Goal: Task Accomplishment & Management: Manage account settings

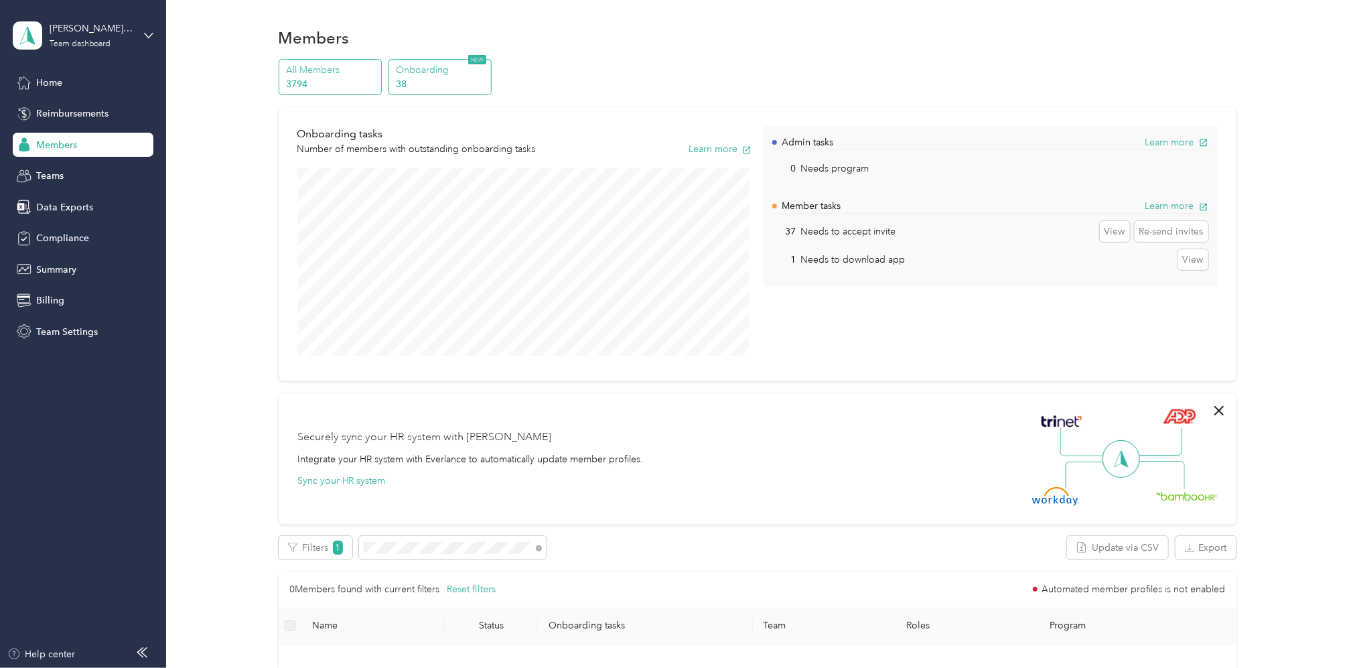
click at [332, 80] on p "3794" at bounding box center [331, 84] width 91 height 14
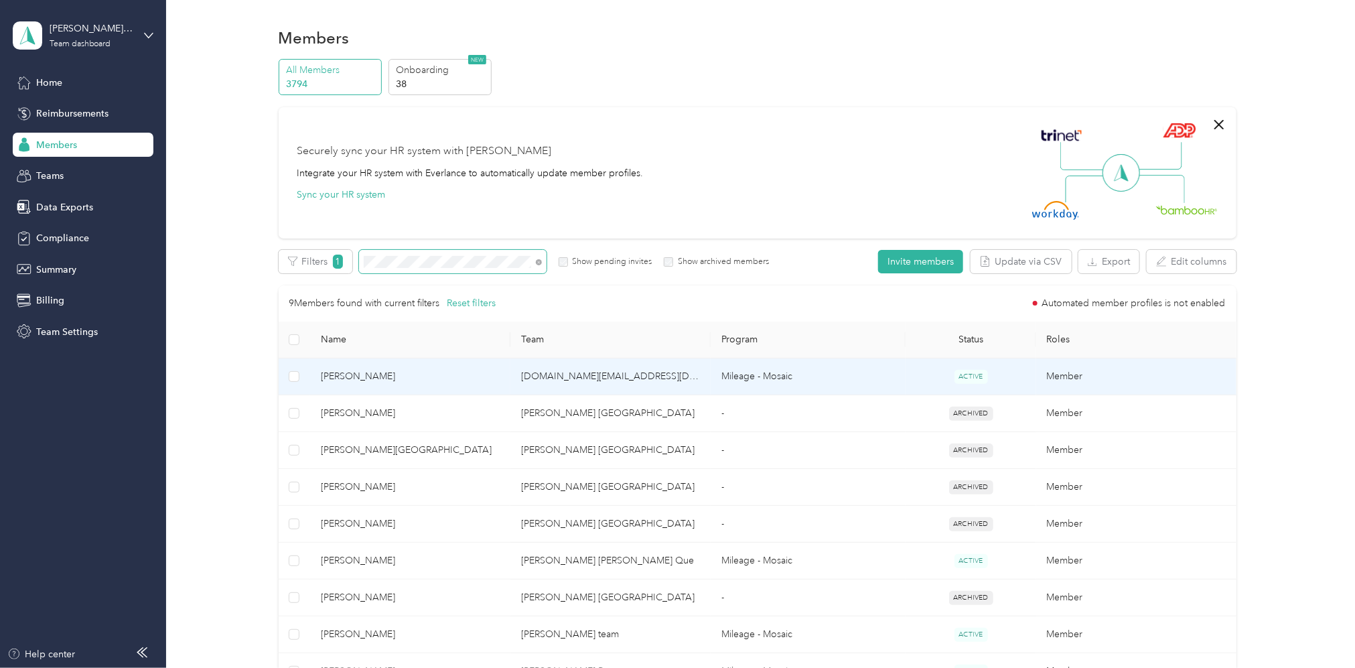
click at [400, 258] on span at bounding box center [453, 261] width 188 height 23
drag, startPoint x: 415, startPoint y: 255, endPoint x: 315, endPoint y: 249, distance: 100.0
click at [314, 263] on div "Filters 1 Show pending invites Show archived members" at bounding box center [524, 261] width 491 height 23
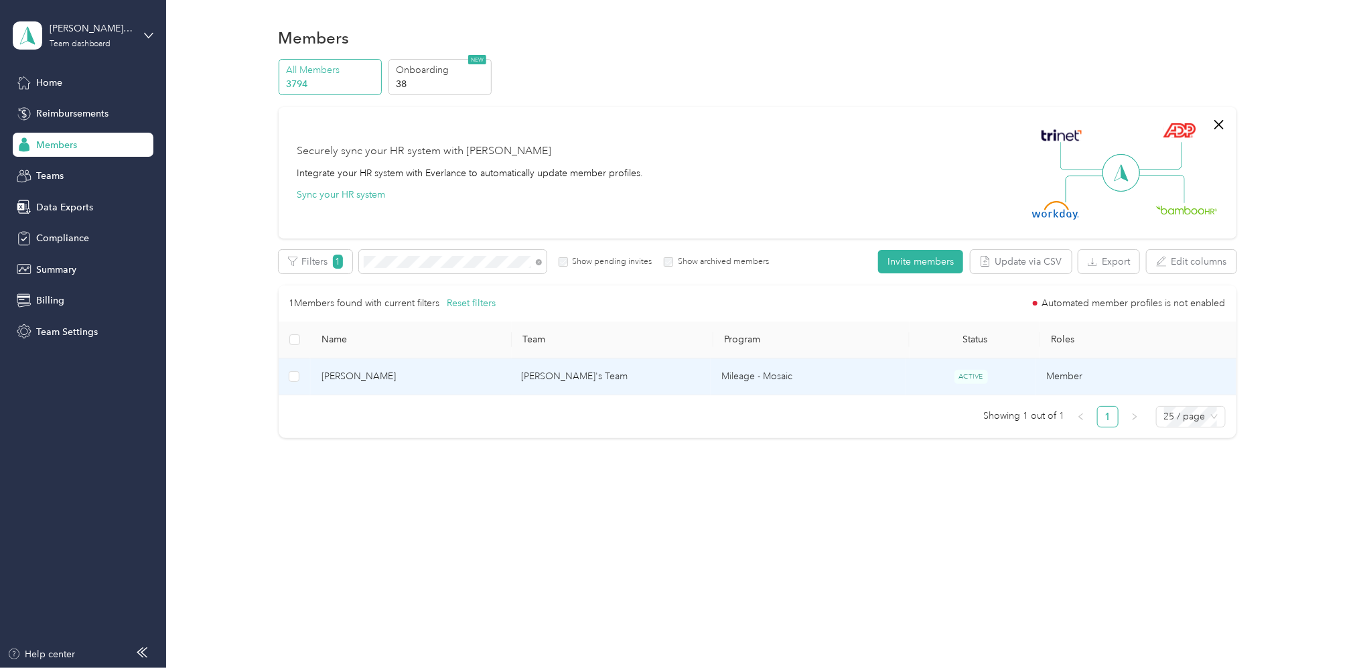
click at [555, 381] on td "Linda's Team" at bounding box center [610, 376] width 200 height 37
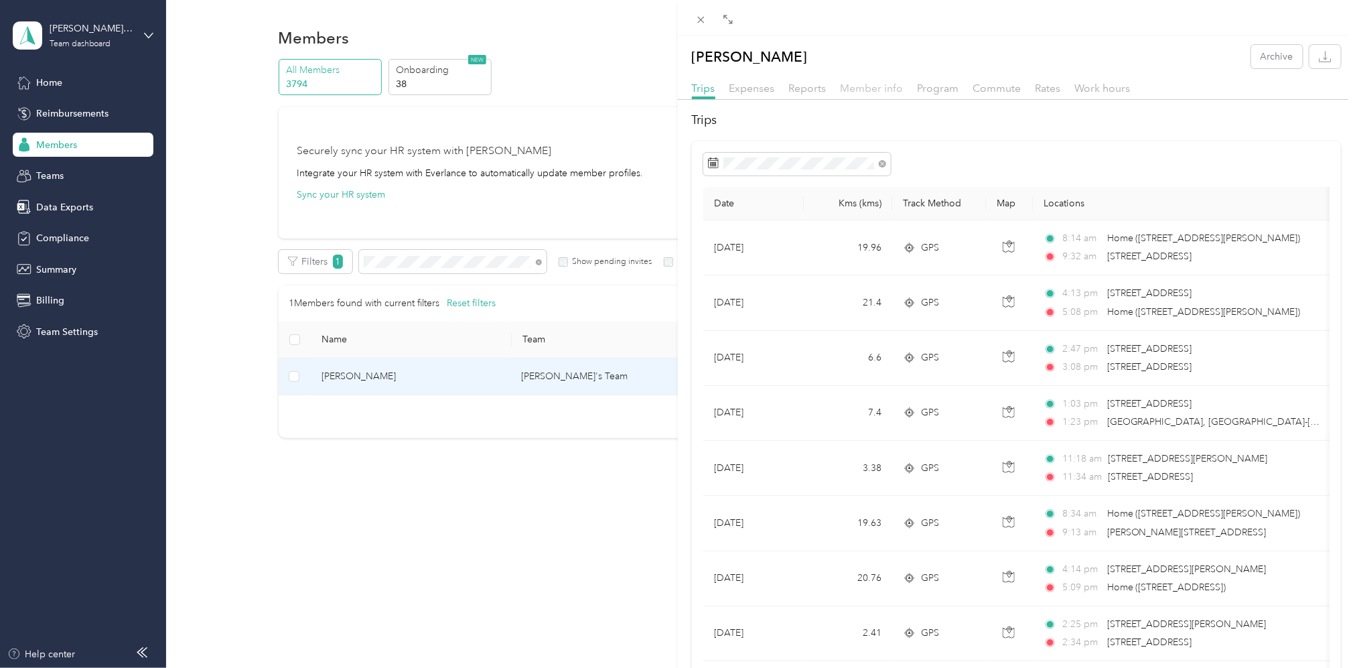
click at [862, 85] on span "Member info" at bounding box center [872, 88] width 63 height 13
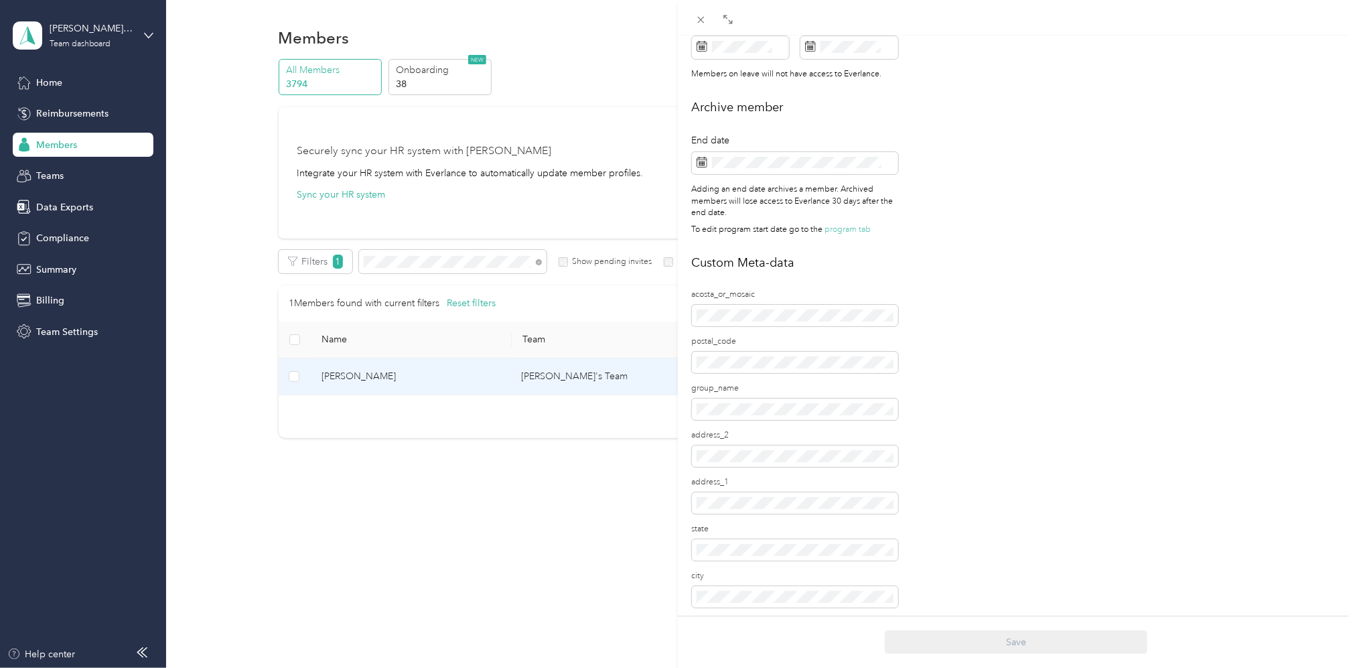
scroll to position [656, 0]
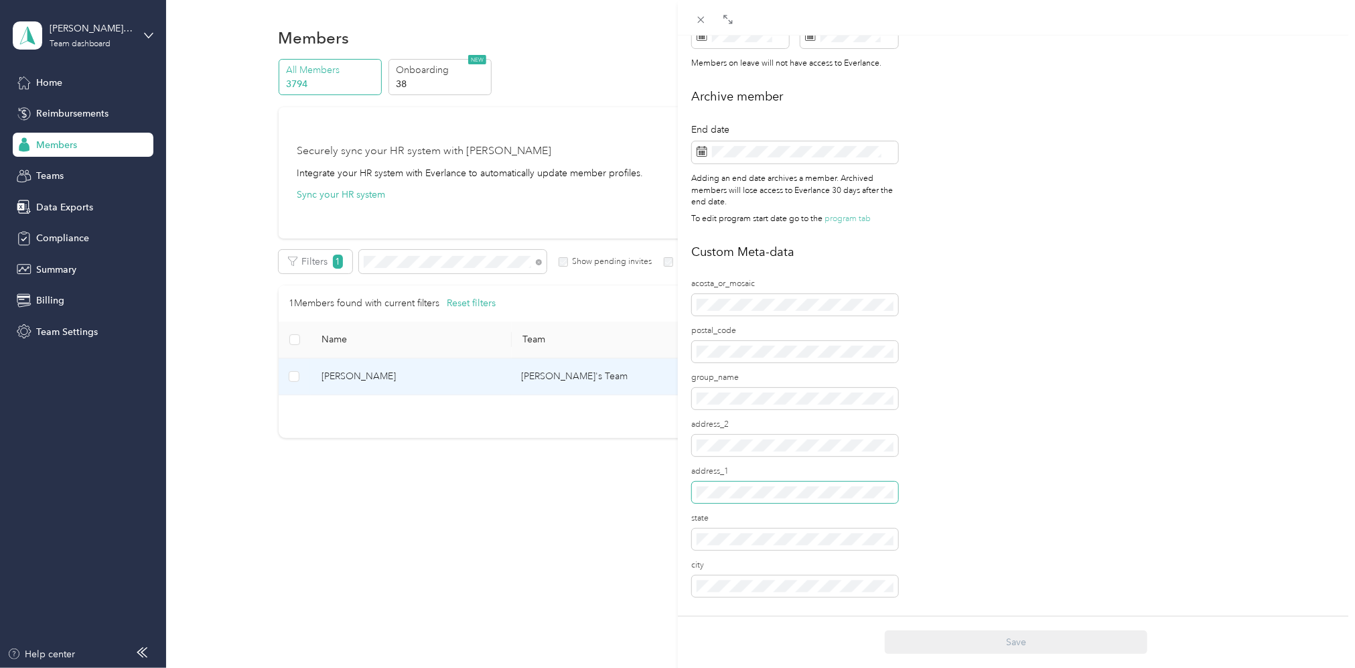
click at [689, 482] on div "Personal First name Last name Email* Employee ID Zip code State Annual business…" at bounding box center [1017, 34] width 678 height 1158
drag, startPoint x: 778, startPoint y: 561, endPoint x: 689, endPoint y: 568, distance: 90.0
click at [689, 568] on div "Personal First name Last name Email* Employee ID Zip code State Annual business…" at bounding box center [1017, 34] width 678 height 1158
click at [687, 565] on div "Personal First name Last name Email* Employee ID Zip code State Annual business…" at bounding box center [1017, 34] width 678 height 1158
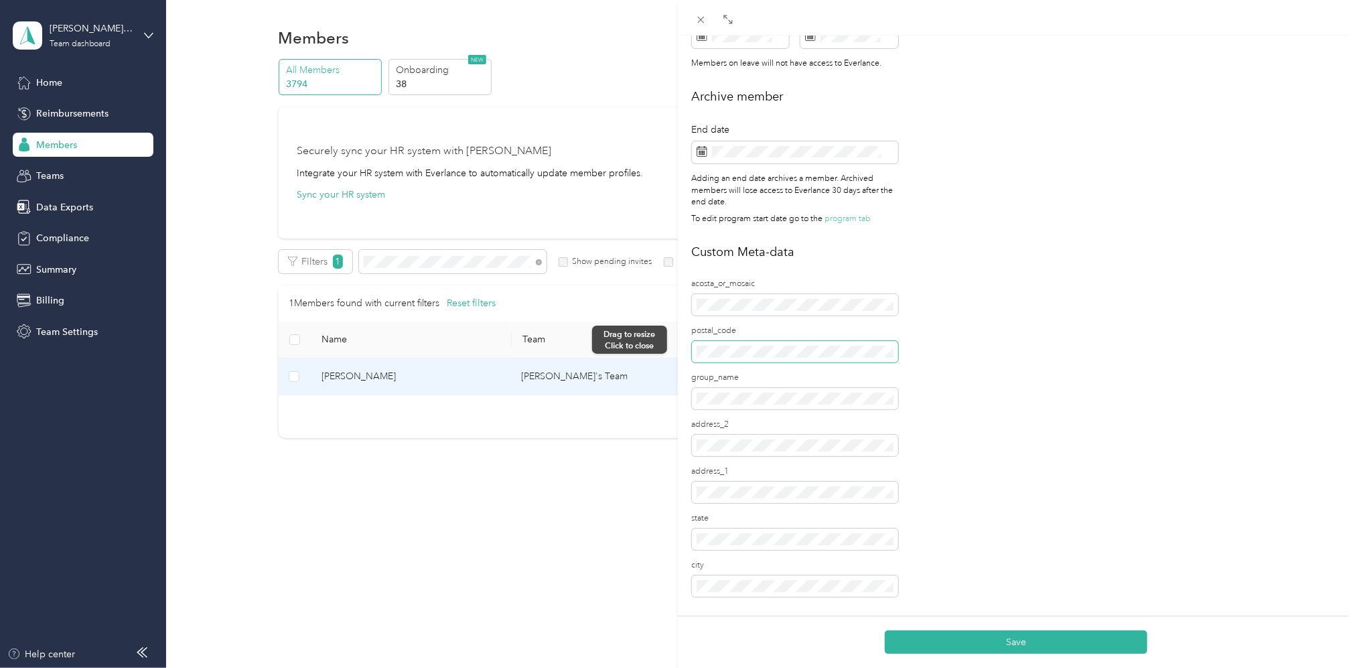
click at [671, 340] on div "Murad Kalbouneh Archive Trips Expenses Reports Member info Program Commute Rate…" at bounding box center [677, 334] width 1355 height 668
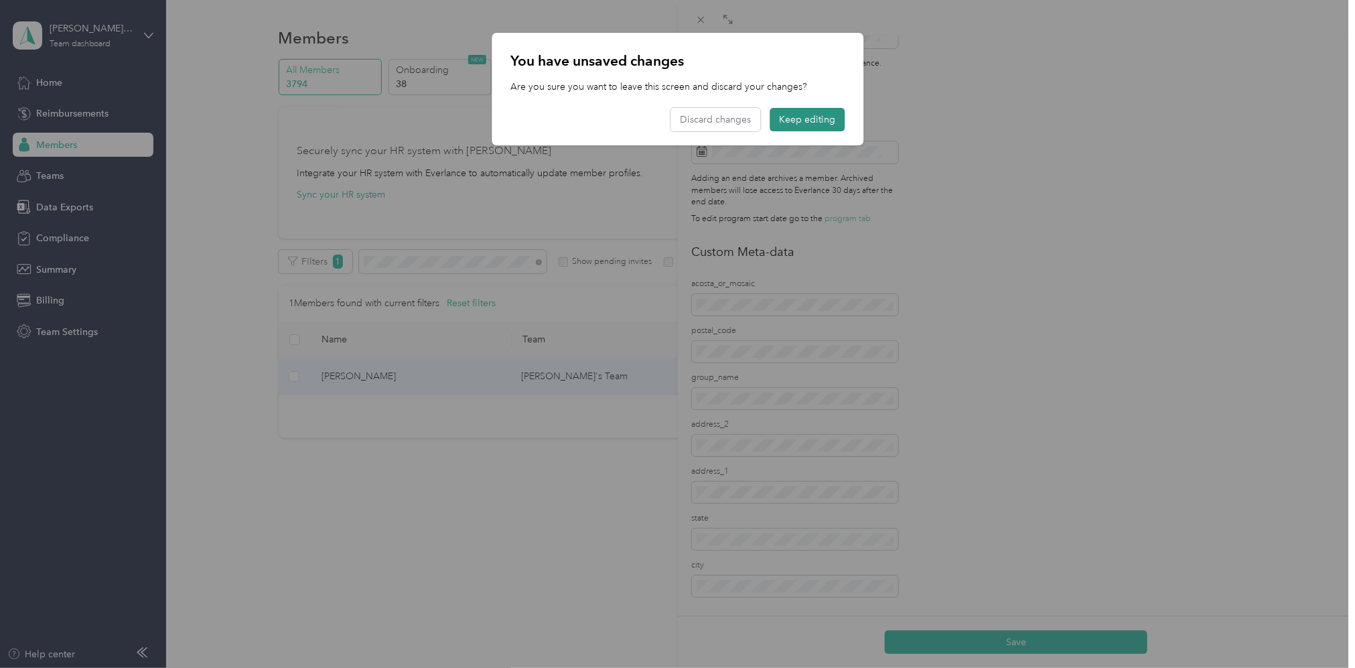
click at [805, 119] on button "Keep editing" at bounding box center [807, 119] width 75 height 23
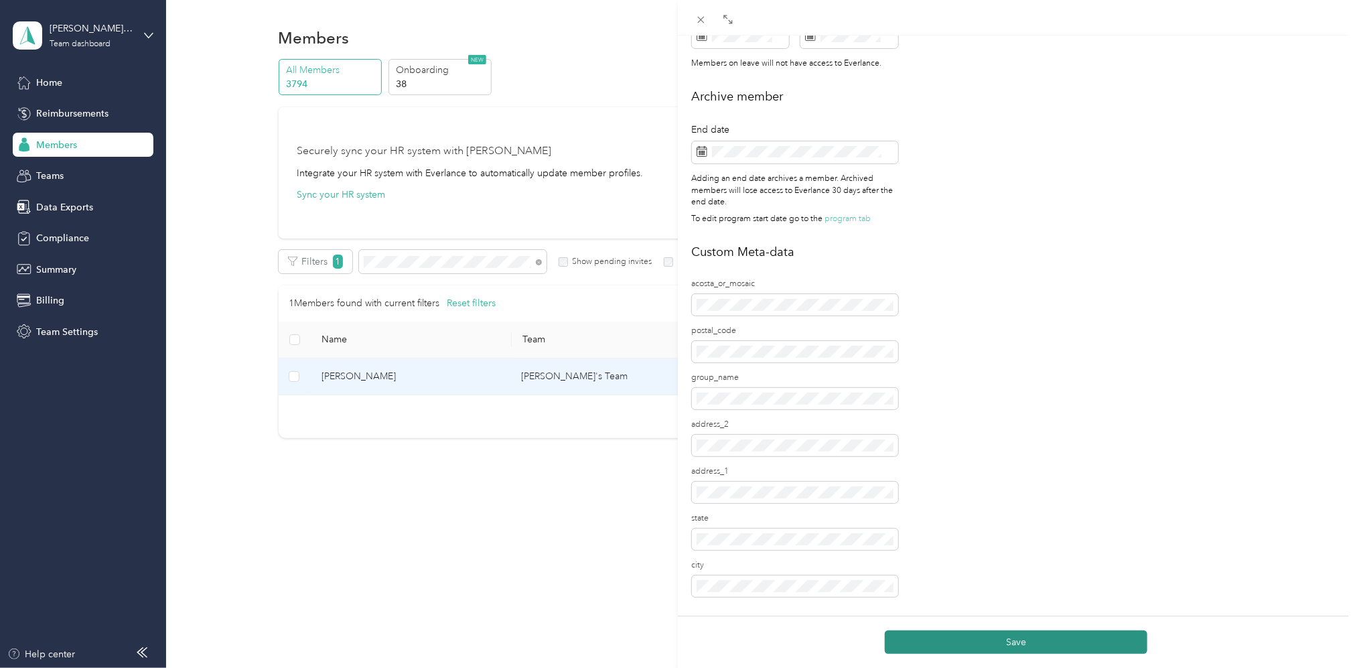
click at [1018, 642] on button "Save" at bounding box center [1016, 641] width 263 height 23
click at [442, 267] on div "Murad Kalbouneh Archive Trips Expenses Reports Member info Program Commute Rate…" at bounding box center [677, 334] width 1355 height 668
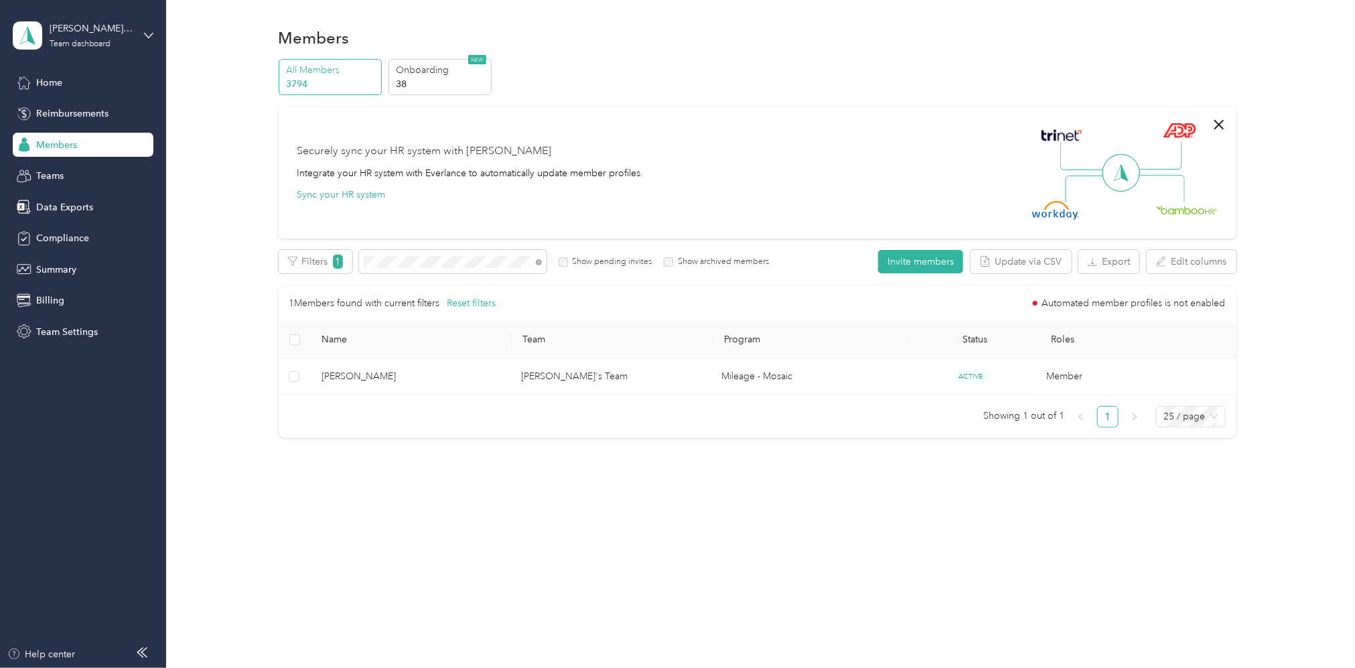
scroll to position [641, 0]
click at [332, 259] on div "Filters 1 Show pending invites Show archived members" at bounding box center [524, 261] width 491 height 23
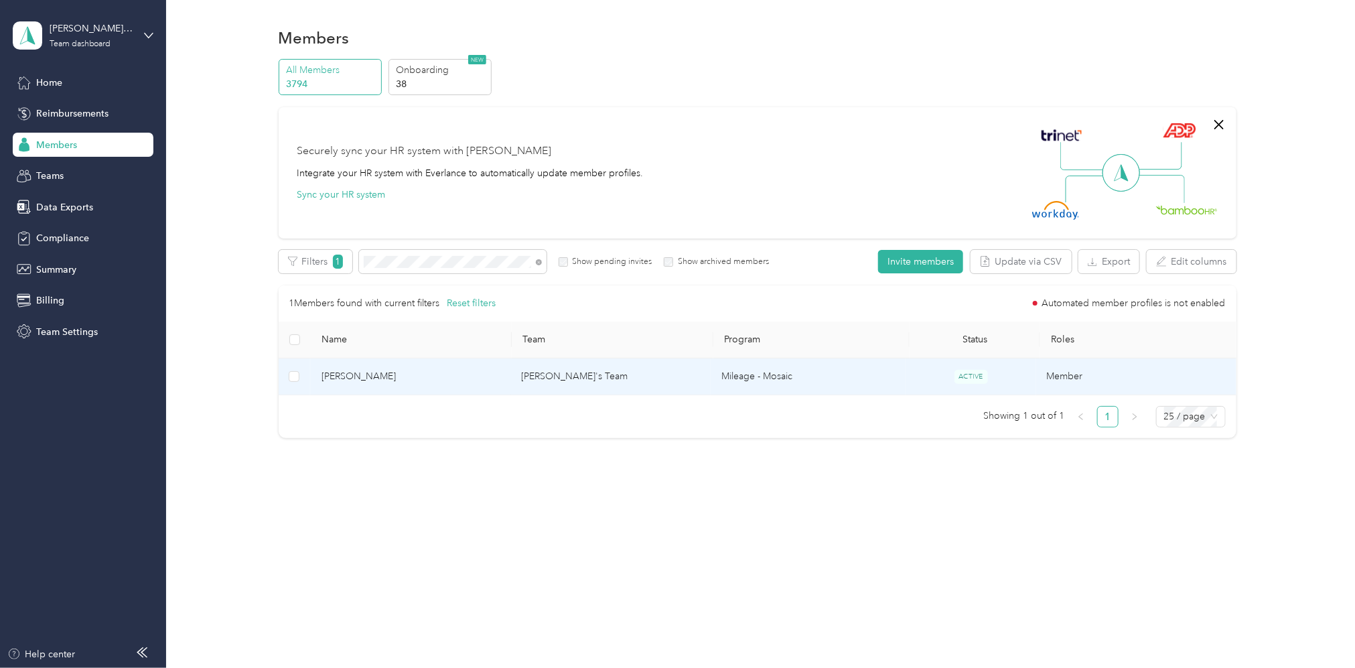
click at [551, 378] on td "Linda's Team" at bounding box center [610, 376] width 200 height 37
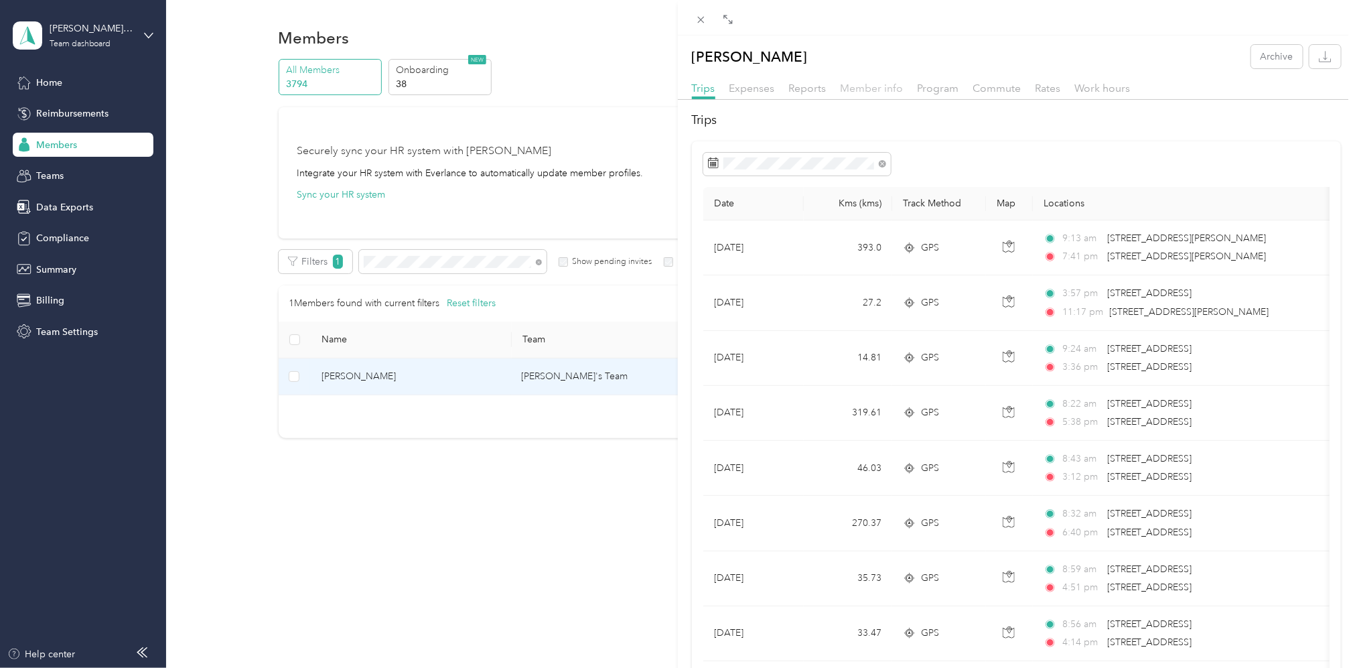
click at [873, 88] on span "Member info" at bounding box center [872, 88] width 63 height 13
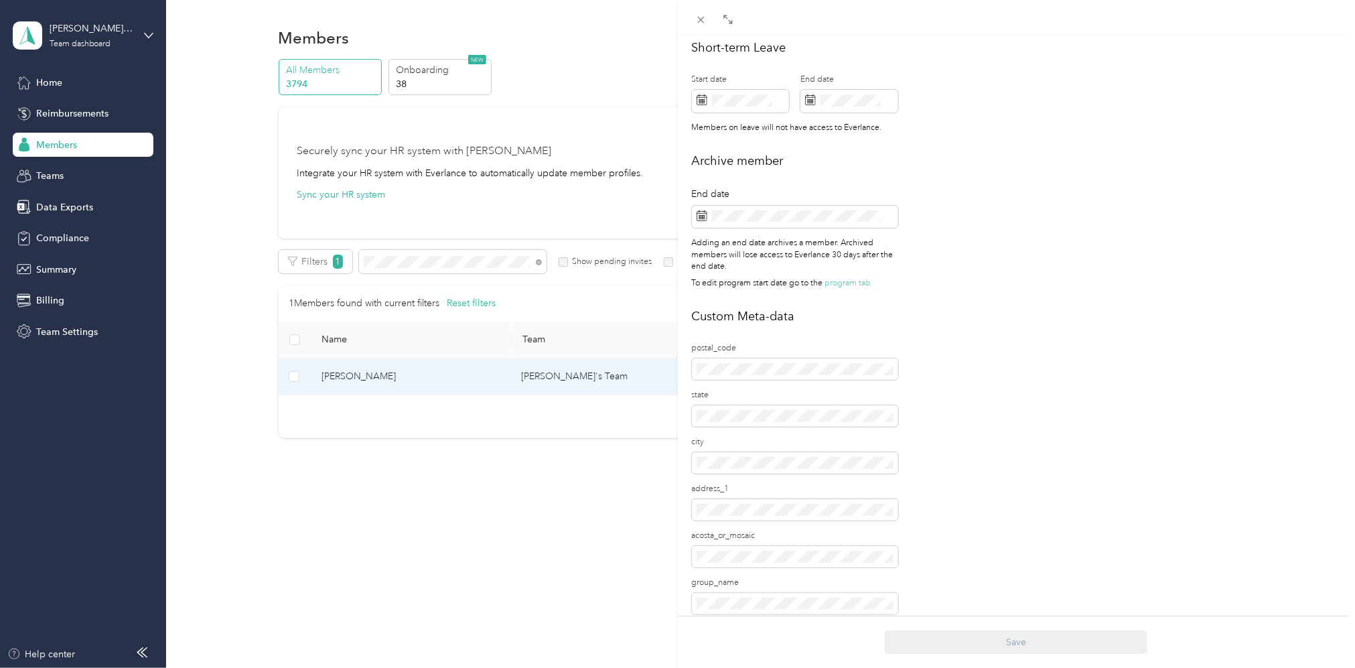
scroll to position [608, 0]
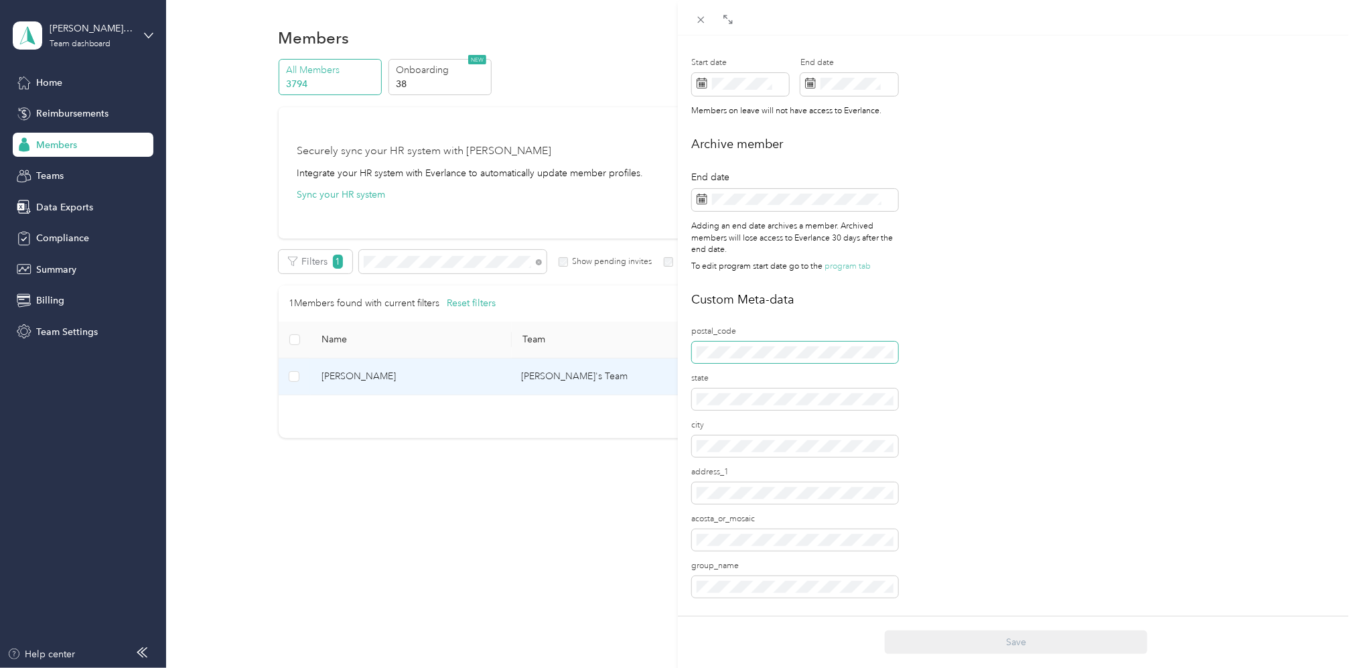
click at [687, 332] on div "Personal First name Last name Email* Employee ID Zip code State Annual business…" at bounding box center [1017, 58] width 678 height 1111
click at [683, 428] on div "Personal First name Last name Email* Employee ID Zip code State Annual business…" at bounding box center [1017, 58] width 678 height 1111
click at [681, 475] on div "Personal First name Last name Email* Employee ID Zip code State Annual business…" at bounding box center [1017, 58] width 678 height 1111
click at [1004, 643] on button "Save" at bounding box center [1016, 641] width 263 height 23
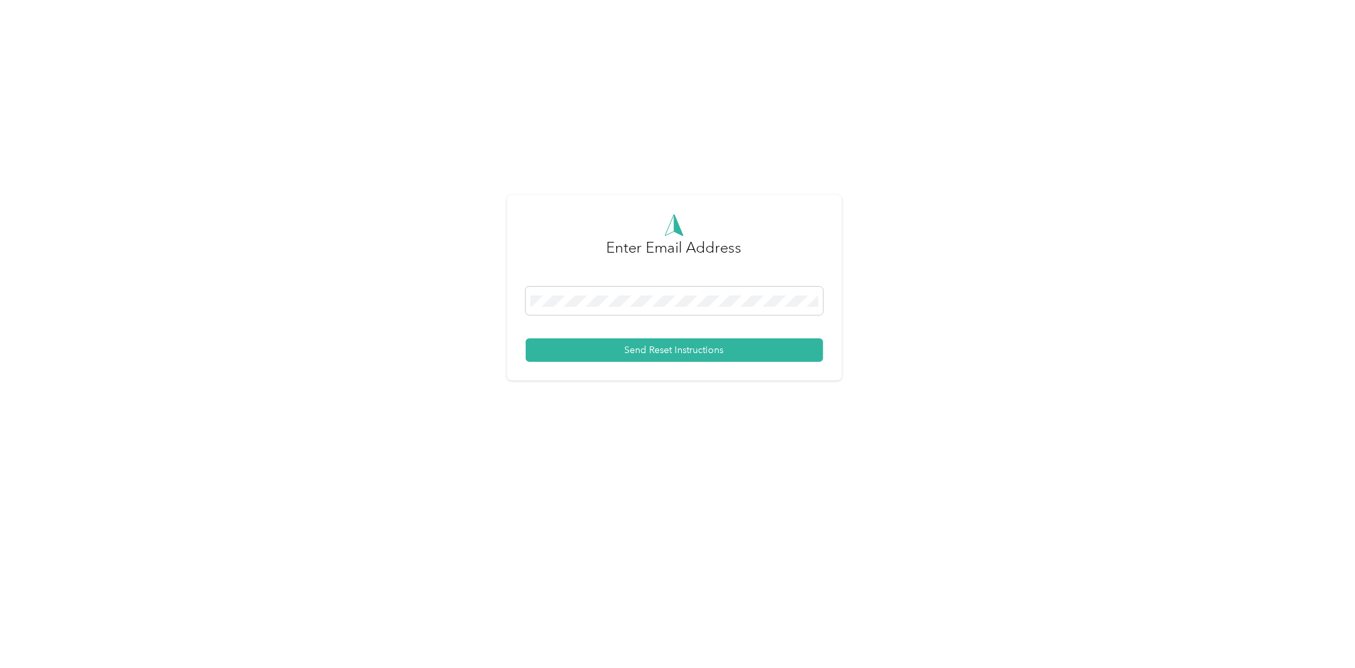
click at [905, 295] on div "Enter Email Address Send Reset Instructions" at bounding box center [674, 294] width 1349 height 588
drag, startPoint x: 687, startPoint y: 289, endPoint x: 537, endPoint y: 293, distance: 150.1
click at [537, 293] on span at bounding box center [674, 301] width 297 height 28
drag, startPoint x: 537, startPoint y: 293, endPoint x: 1194, endPoint y: 308, distance: 657.4
click at [1200, 309] on div "Enter Email Address Send Reset Instructions" at bounding box center [674, 294] width 1349 height 588
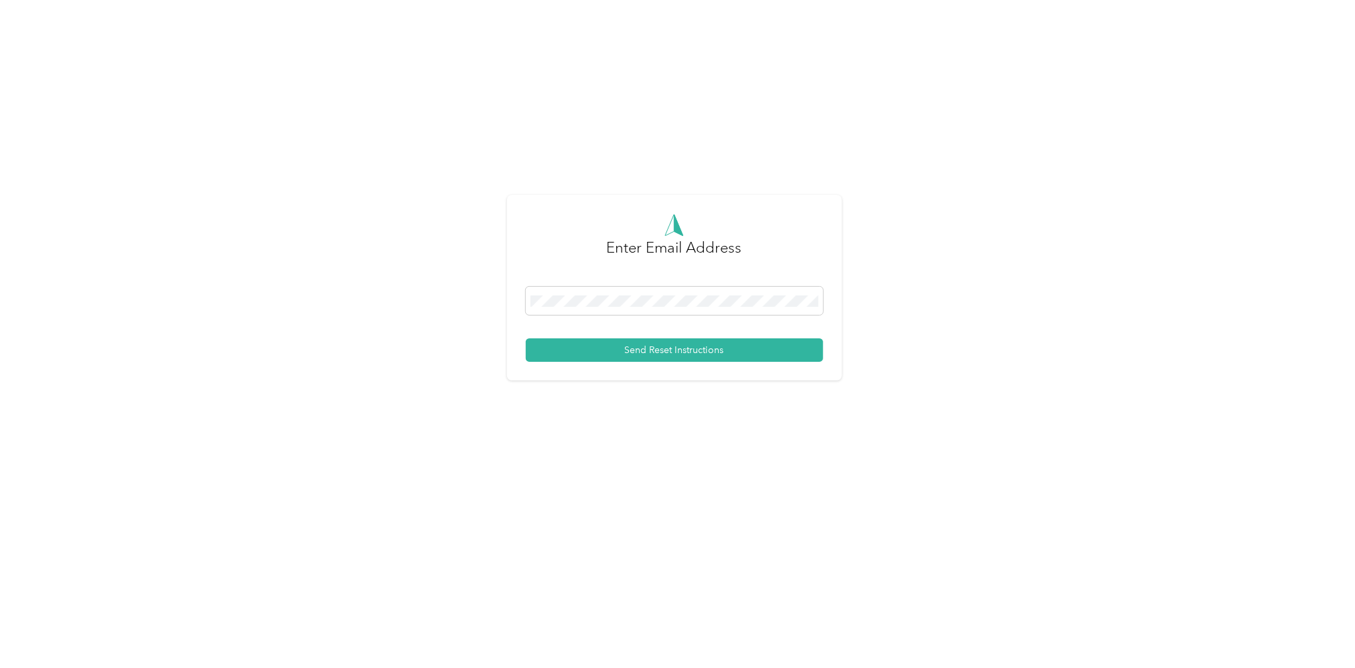
drag, startPoint x: 712, startPoint y: 292, endPoint x: 915, endPoint y: 24, distance: 336.2
click at [713, 291] on span at bounding box center [674, 301] width 297 height 28
